Goal: Information Seeking & Learning: Learn about a topic

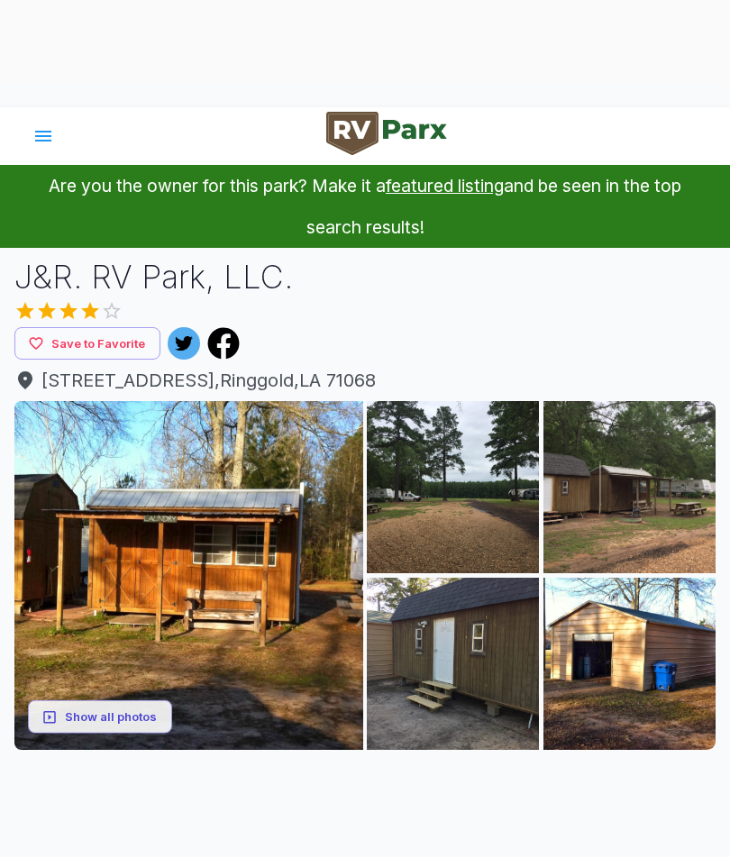
scroll to position [77, 0]
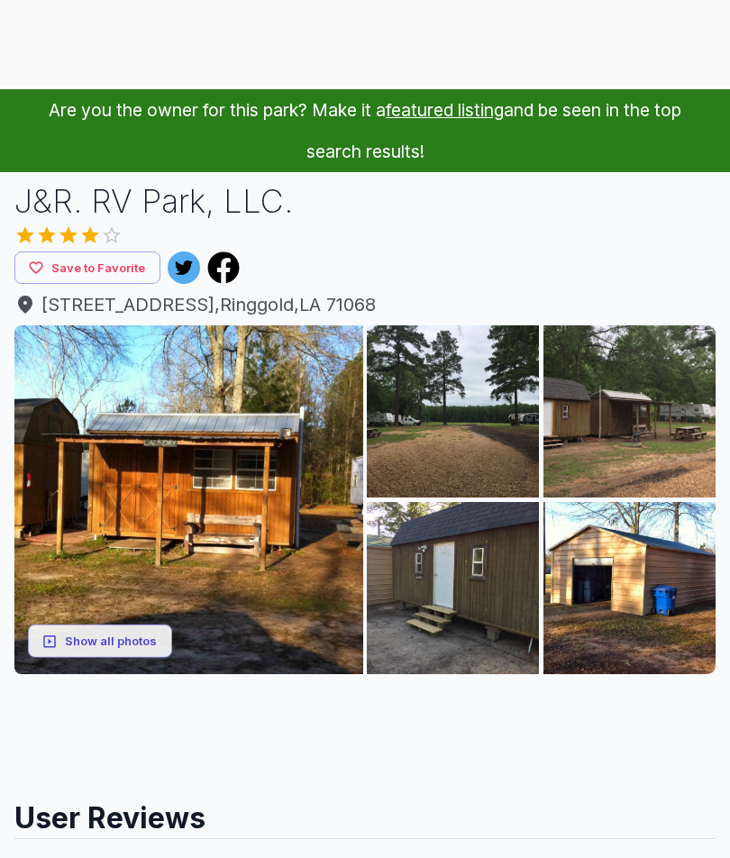
click at [88, 654] on button "Show all photos" at bounding box center [100, 641] width 144 height 33
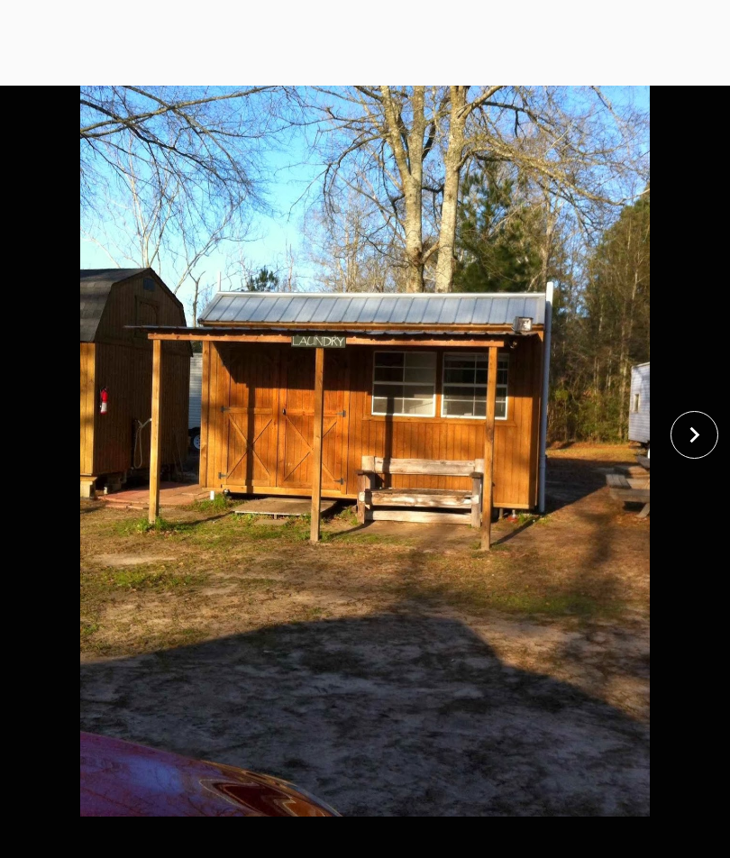
click at [688, 457] on button "close" at bounding box center [695, 435] width 48 height 48
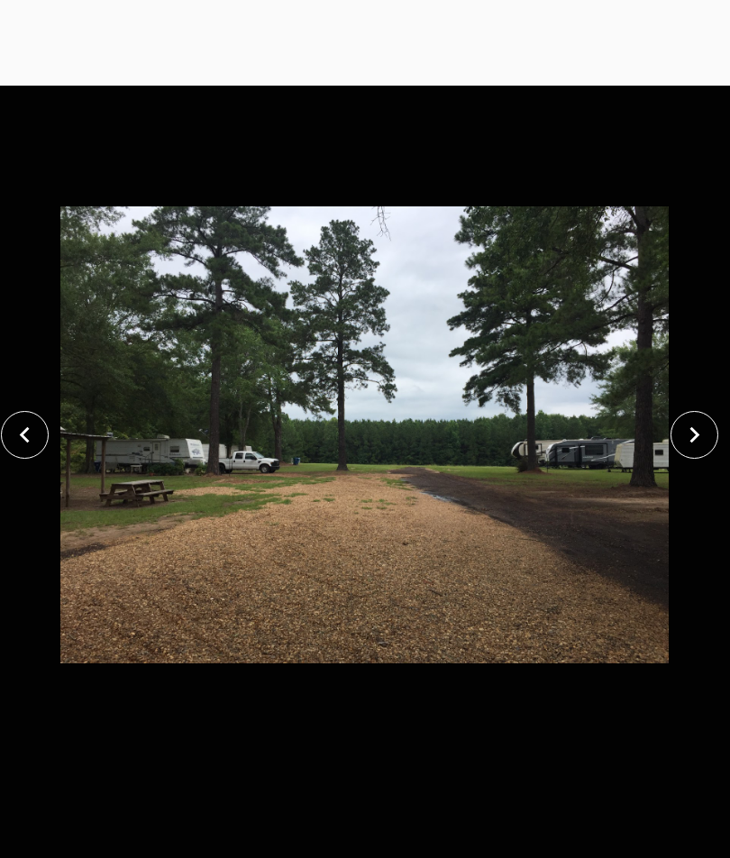
click at [729, 444] on div at bounding box center [699, 435] width 60 height 48
click at [716, 434] on button "close" at bounding box center [695, 435] width 48 height 48
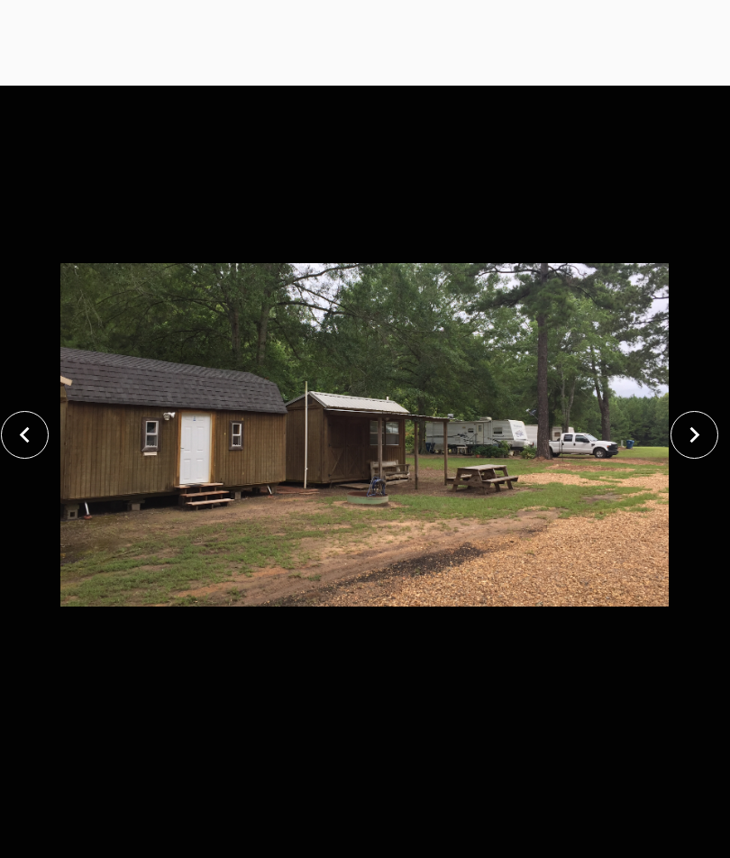
click at [693, 427] on icon "close" at bounding box center [695, 435] width 32 height 32
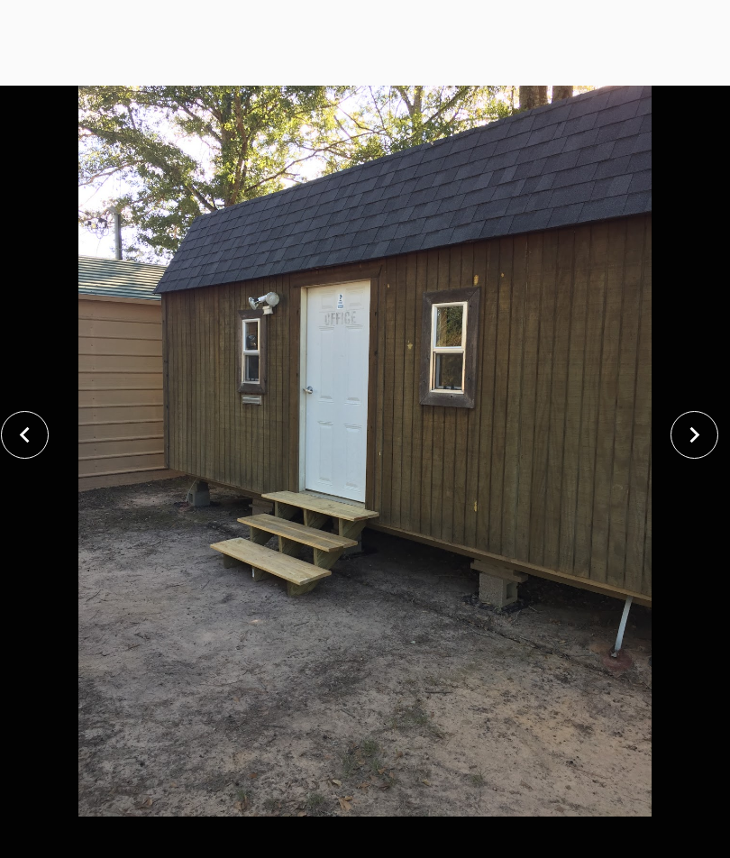
click at [29, 420] on icon "close" at bounding box center [25, 435] width 32 height 32
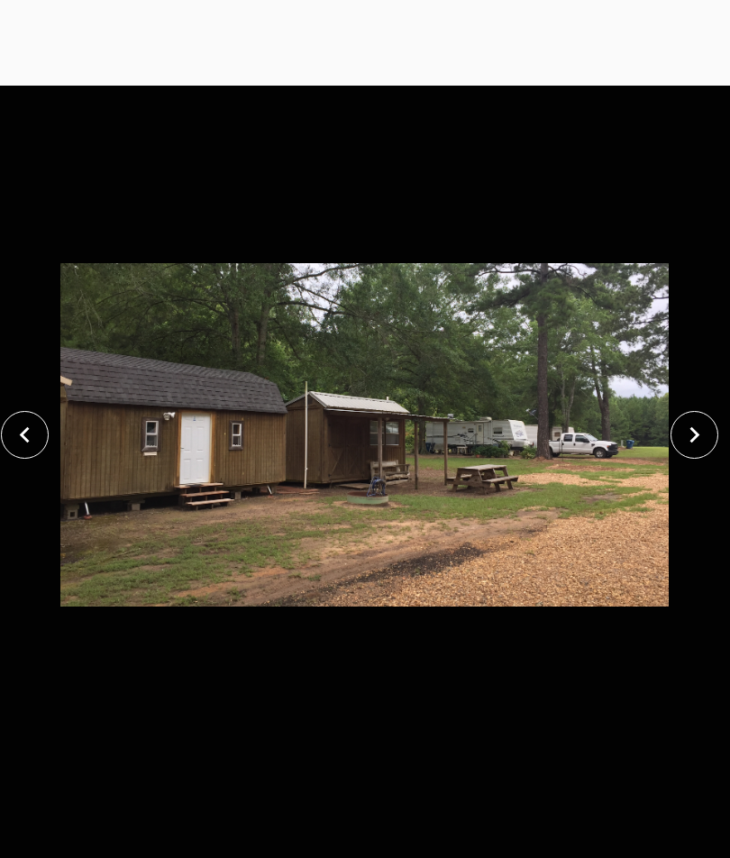
click at [571, 444] on img at bounding box center [364, 435] width 609 height 764
click at [439, 398] on img at bounding box center [364, 435] width 609 height 764
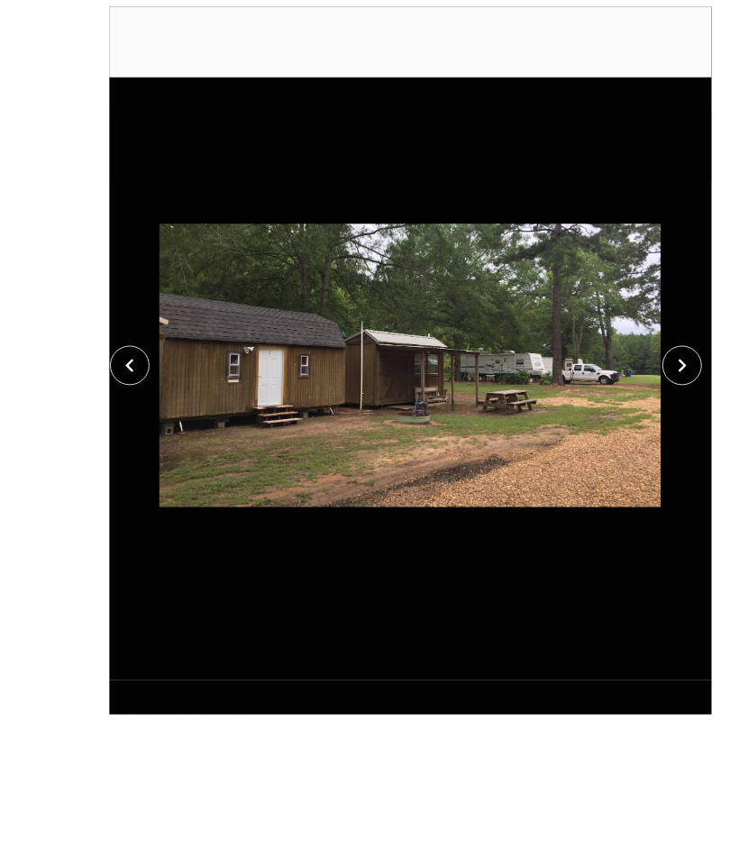
scroll to position [80, 0]
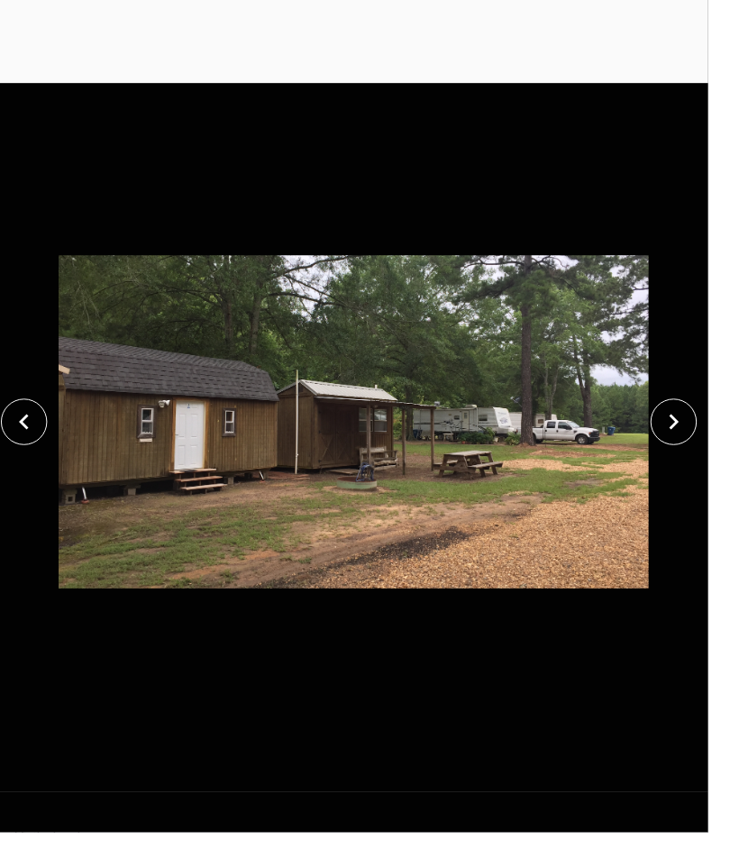
click at [705, 437] on icon "close" at bounding box center [695, 435] width 32 height 32
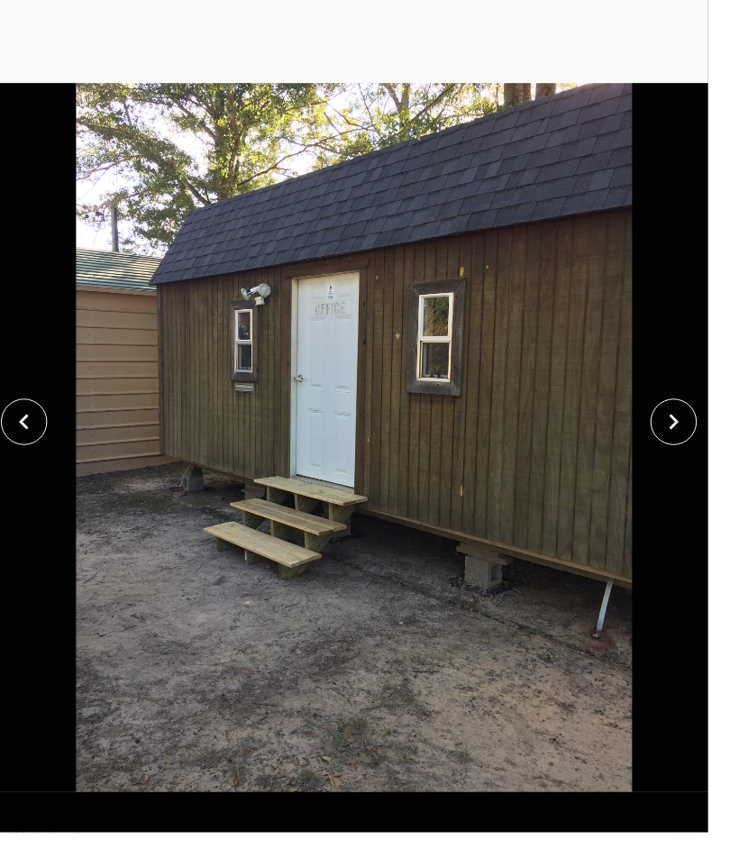
click at [711, 438] on icon "close" at bounding box center [695, 435] width 32 height 32
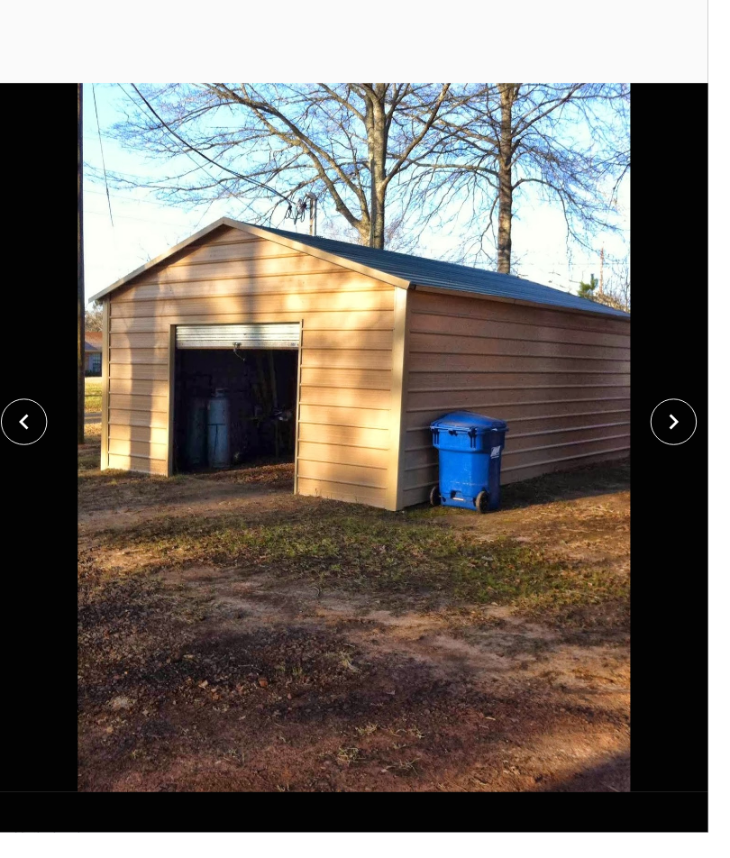
click at [711, 448] on icon "close" at bounding box center [695, 435] width 32 height 32
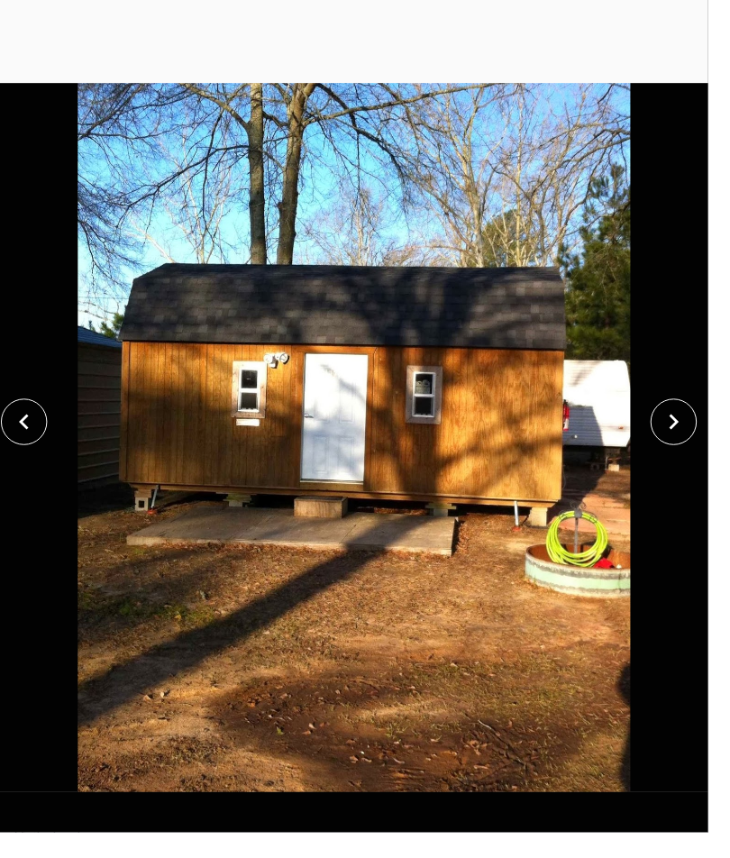
click at [700, 444] on icon "close" at bounding box center [695, 435] width 10 height 16
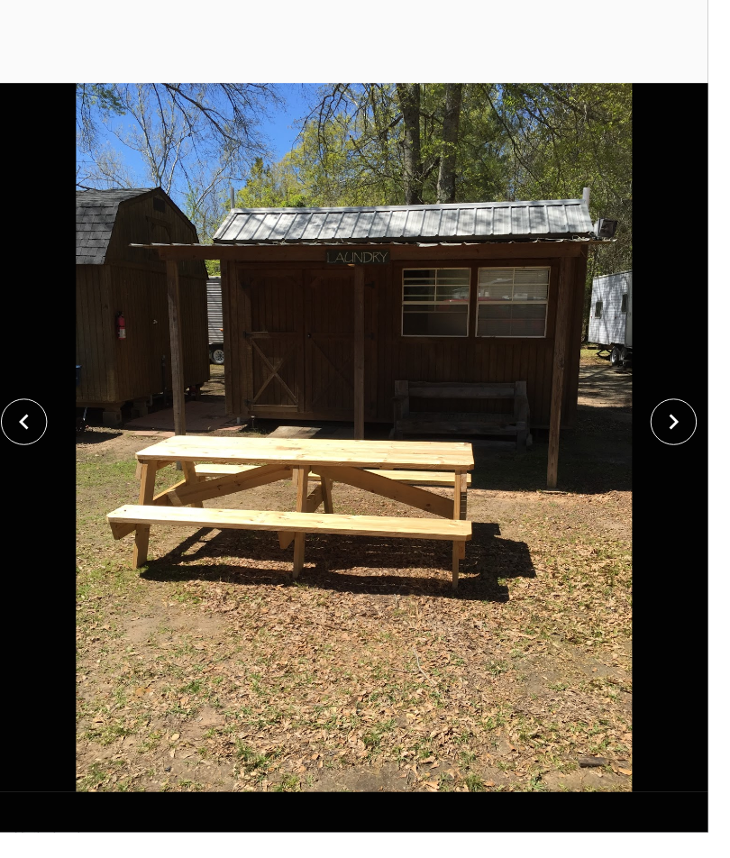
click at [711, 436] on icon "close" at bounding box center [695, 435] width 32 height 32
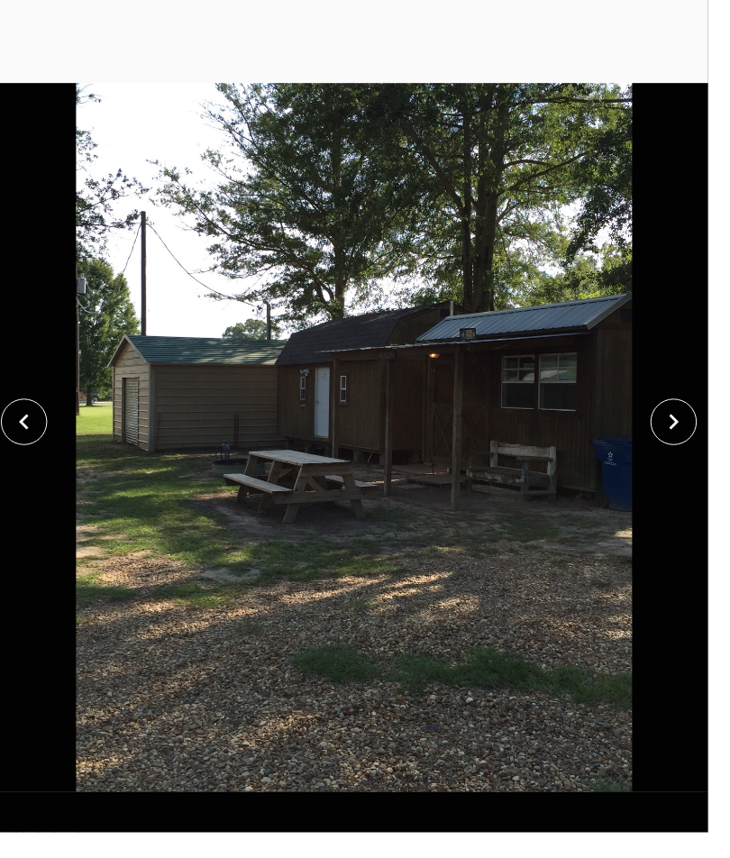
click at [707, 449] on icon "close" at bounding box center [695, 435] width 32 height 32
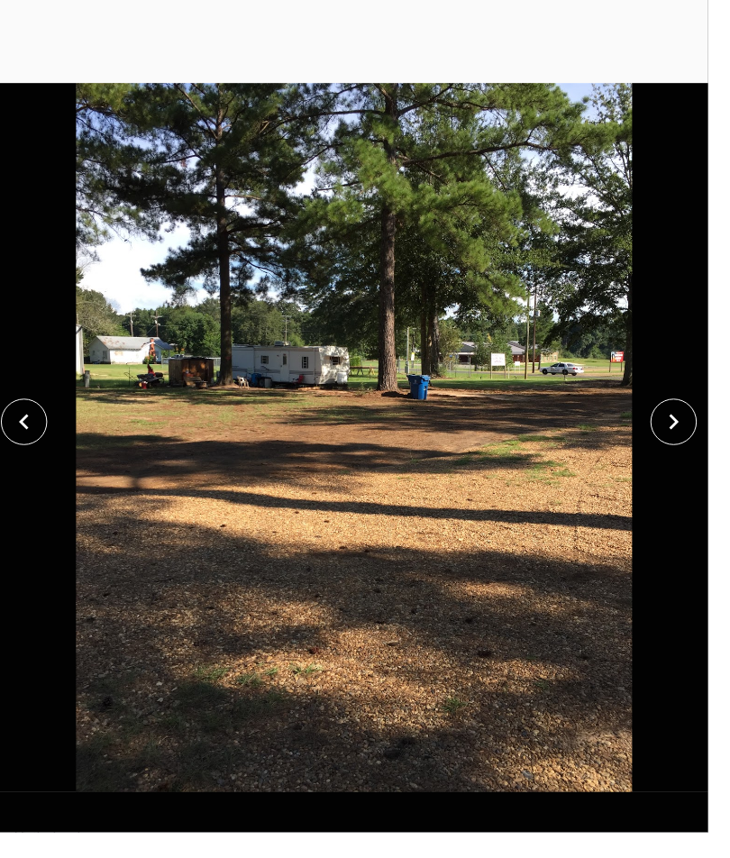
click at [710, 449] on icon "close" at bounding box center [695, 435] width 32 height 32
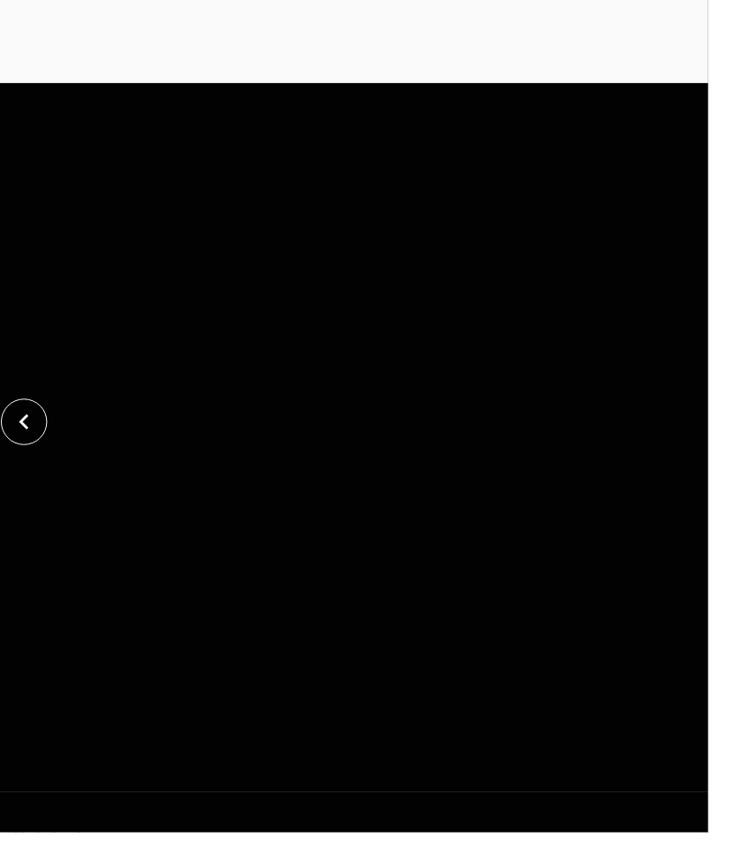
click at [48, 434] on div at bounding box center [30, 435] width 60 height 48
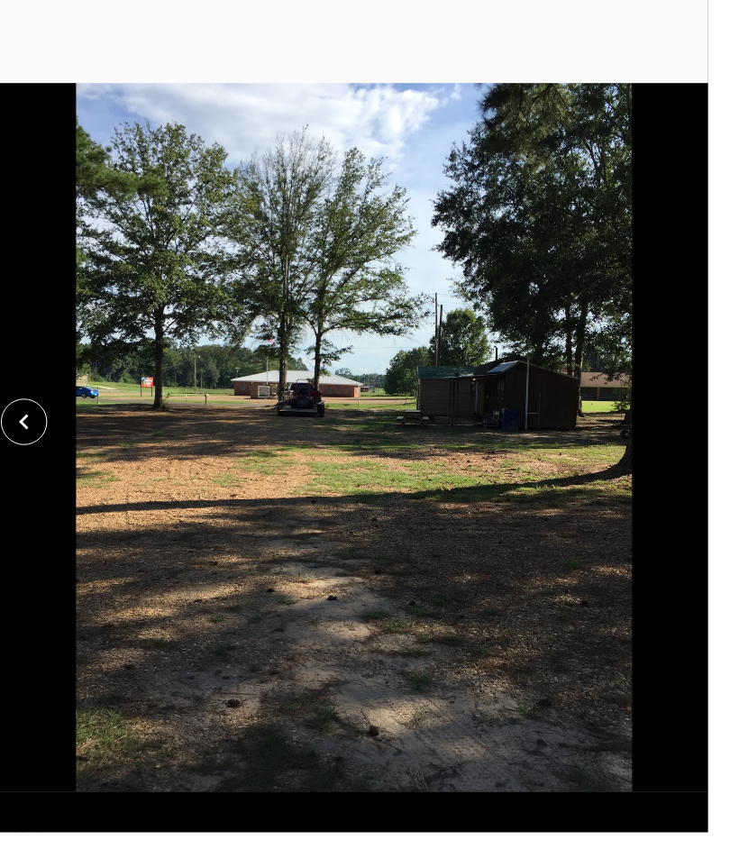
click at [36, 445] on icon "close" at bounding box center [25, 435] width 32 height 32
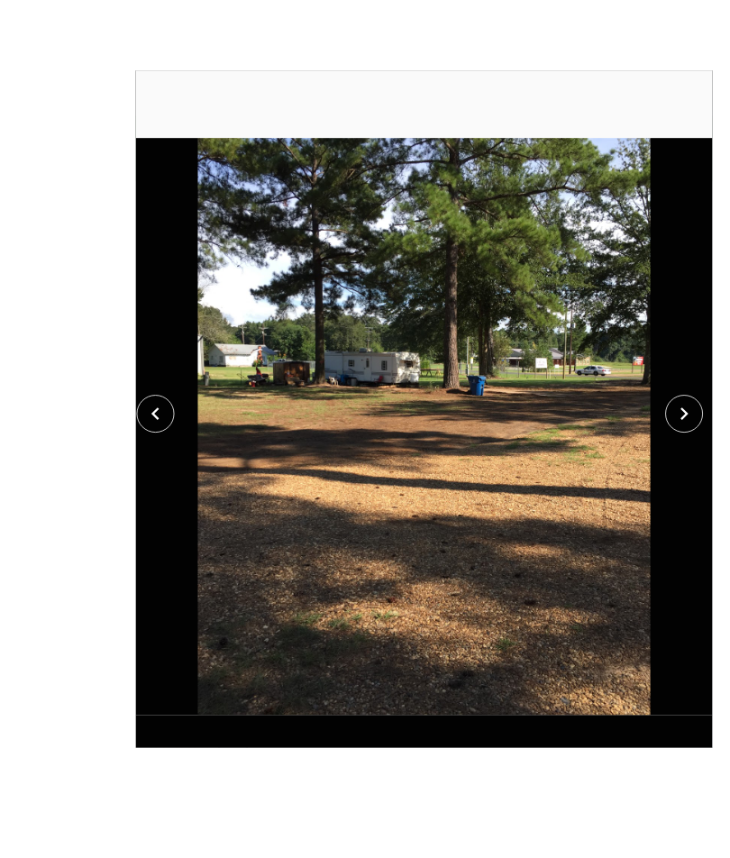
scroll to position [71, 0]
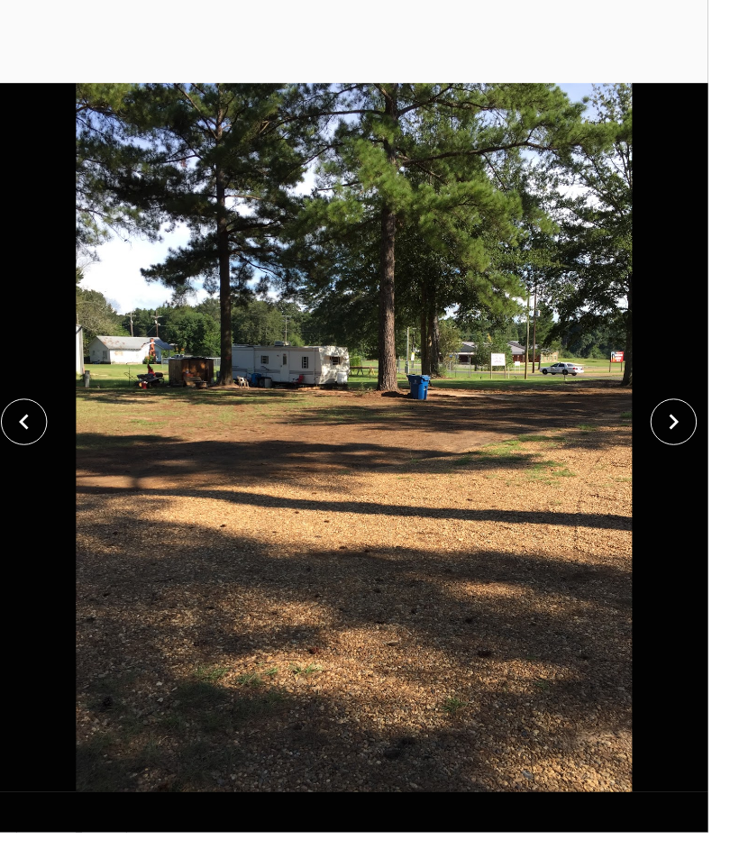
click at [711, 451] on icon "close" at bounding box center [695, 435] width 32 height 32
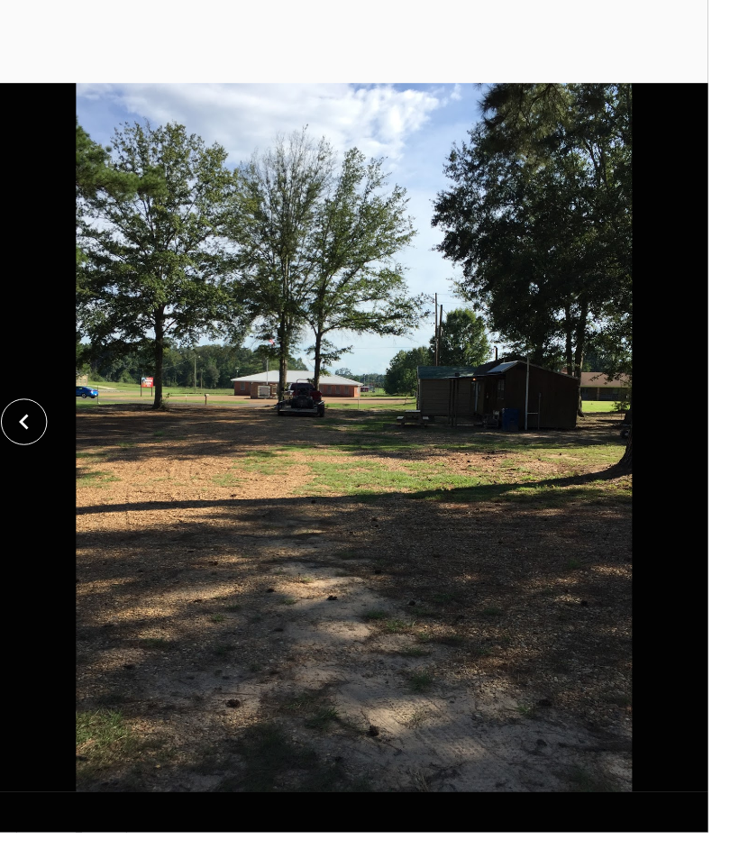
click at [720, 462] on div at bounding box center [365, 435] width 730 height 764
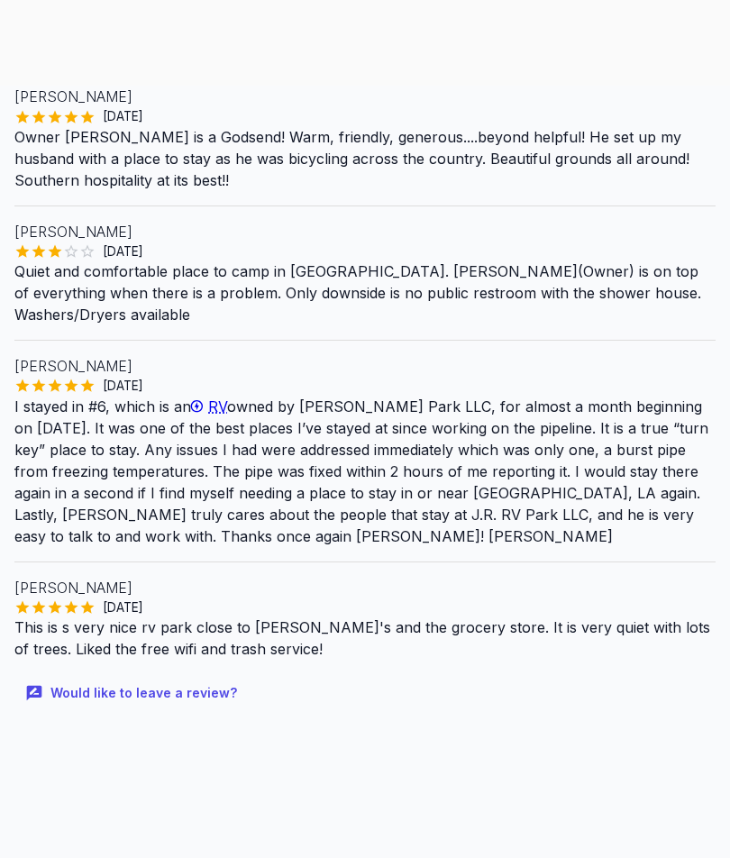
scroll to position [900, 0]
